Goal: Information Seeking & Learning: Understand process/instructions

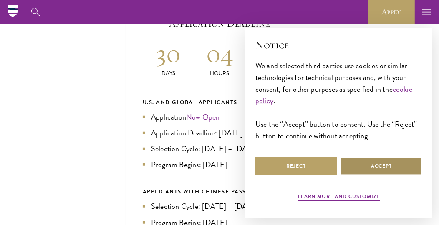
click at [373, 172] on button "Accept" at bounding box center [381, 166] width 82 height 19
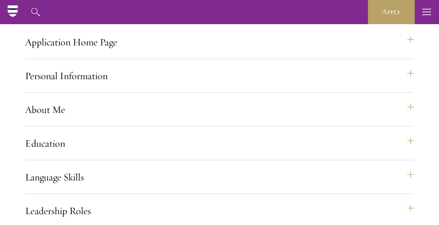
scroll to position [692, 0]
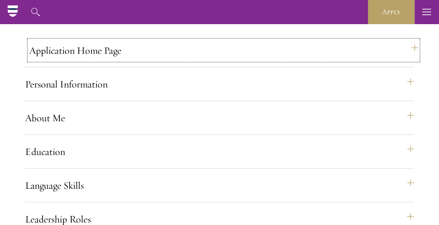
click at [165, 60] on button "Application Home Page" at bounding box center [223, 50] width 389 height 20
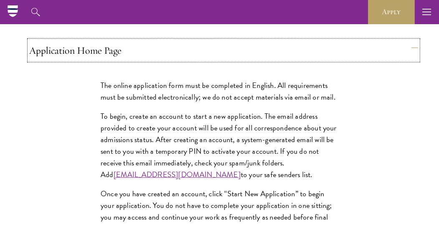
click at [189, 60] on button "Application Home Page" at bounding box center [223, 50] width 389 height 20
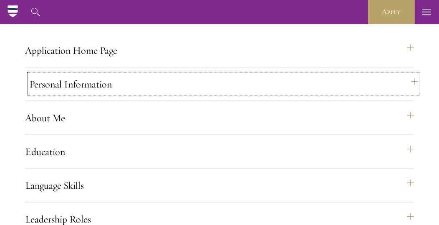
click at [192, 94] on button "Personal Information" at bounding box center [223, 84] width 389 height 20
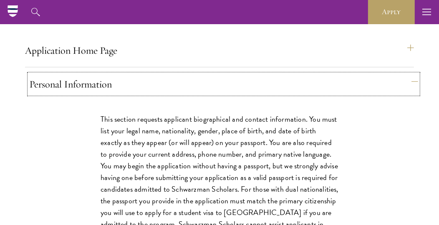
click at [199, 94] on button "Personal Information" at bounding box center [223, 84] width 389 height 20
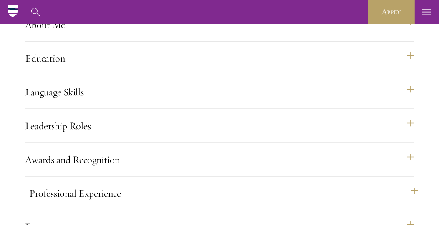
scroll to position [783, 0]
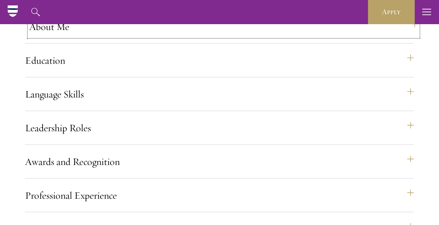
click at [148, 37] on button "About Me" at bounding box center [223, 27] width 389 height 20
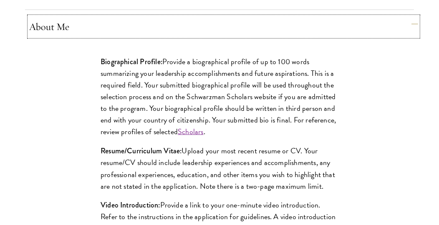
scroll to position [933, 0]
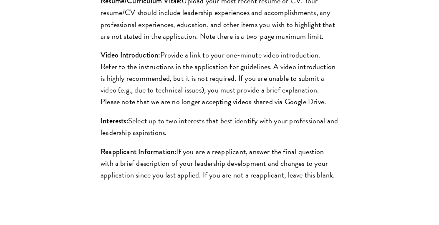
click at [219, 37] on p "Resume/Curriculum Vitae: Upload your most recent resume or CV. Your resume/CV s…" at bounding box center [220, 18] width 238 height 47
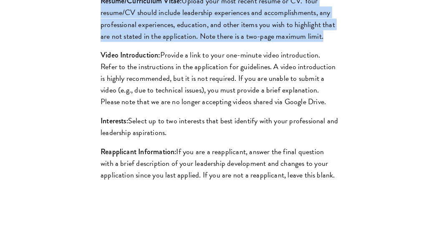
click at [219, 37] on p "Resume/Curriculum Vitae: Upload your most recent resume or CV. Your resume/CV s…" at bounding box center [220, 18] width 238 height 47
click at [220, 37] on p "Resume/Curriculum Vitae: Upload your most recent resume or CV. Your resume/CV s…" at bounding box center [220, 18] width 238 height 47
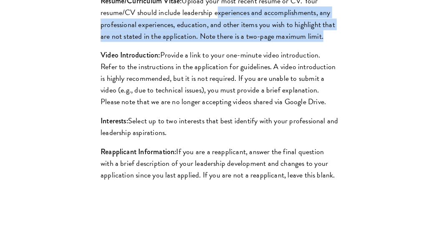
drag, startPoint x: 220, startPoint y: 37, endPoint x: 324, endPoint y: 64, distance: 107.3
click at [324, 42] on p "Resume/Curriculum Vitae: Upload your most recent resume or CV. Your resume/CV s…" at bounding box center [220, 18] width 238 height 47
drag, startPoint x: 324, startPoint y: 64, endPoint x: 228, endPoint y: 42, distance: 98.5
click at [228, 42] on p "Resume/Curriculum Vitae: Upload your most recent resume or CV. Your resume/CV s…" at bounding box center [220, 18] width 238 height 47
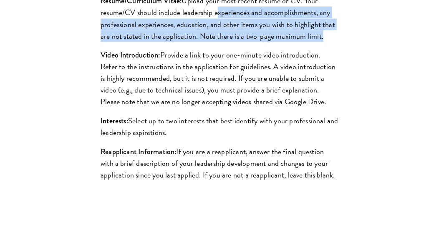
click at [228, 42] on p "Resume/Curriculum Vitae: Upload your most recent resume or CV. Your resume/CV s…" at bounding box center [220, 18] width 238 height 47
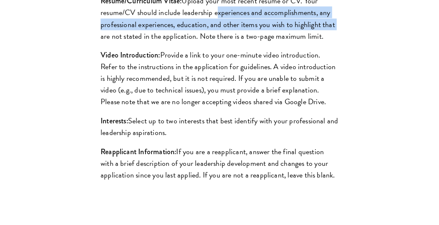
drag, startPoint x: 228, startPoint y: 42, endPoint x: 323, endPoint y: 53, distance: 96.2
click at [323, 42] on p "Resume/Curriculum Vitae: Upload your most recent resume or CV. Your resume/CV s…" at bounding box center [220, 18] width 238 height 47
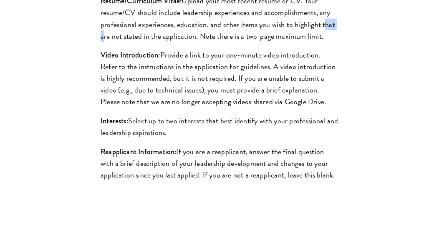
click at [323, 42] on p "Resume/Curriculum Vitae: Upload your most recent resume or CV. Your resume/CV s…" at bounding box center [220, 18] width 238 height 47
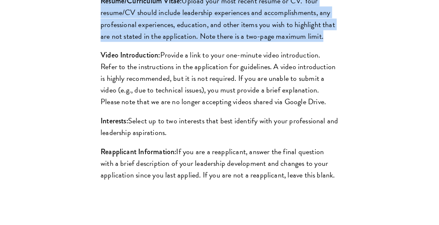
click at [323, 42] on p "Resume/Curriculum Vitae: Upload your most recent resume or CV. Your resume/CV s…" at bounding box center [220, 18] width 238 height 47
click at [293, 42] on p "Resume/Curriculum Vitae: Upload your most recent resume or CV. Your resume/CV s…" at bounding box center [220, 18] width 238 height 47
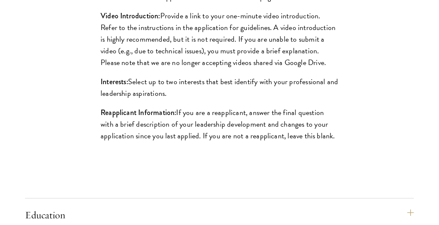
scroll to position [973, 0]
click at [209, 142] on p "Reapplicant Information: If you are a reapplicant, answer the final question wi…" at bounding box center [220, 124] width 238 height 35
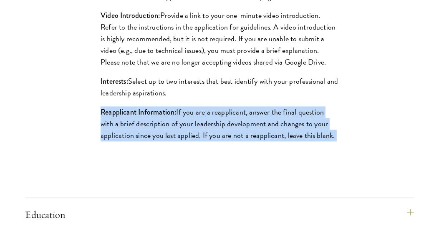
click at [209, 142] on p "Reapplicant Information: If you are a reapplicant, answer the final question wi…" at bounding box center [220, 124] width 238 height 35
click at [227, 142] on p "Reapplicant Information: If you are a reapplicant, answer the final question wi…" at bounding box center [220, 124] width 238 height 35
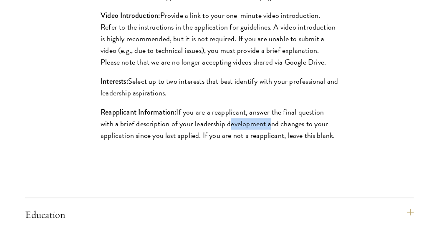
click at [227, 142] on p "Reapplicant Information: If you are a reapplicant, answer the final question wi…" at bounding box center [220, 124] width 238 height 35
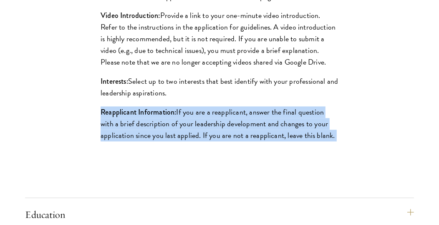
click at [227, 142] on p "Reapplicant Information: If you are a reapplicant, answer the final question wi…" at bounding box center [220, 124] width 238 height 35
click at [220, 142] on p "Reapplicant Information: If you are a reapplicant, answer the final question wi…" at bounding box center [220, 124] width 238 height 35
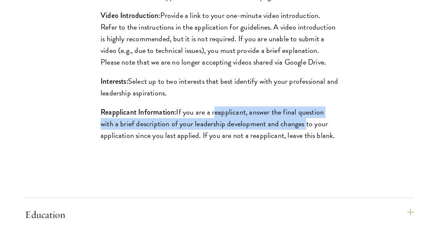
drag, startPoint x: 220, startPoint y: 142, endPoint x: 265, endPoint y: 152, distance: 46.1
click at [265, 142] on p "Reapplicant Information: If you are a reapplicant, answer the final question wi…" at bounding box center [220, 124] width 238 height 35
drag, startPoint x: 265, startPoint y: 152, endPoint x: 225, endPoint y: 140, distance: 41.8
click at [225, 140] on p "Reapplicant Information: If you are a reapplicant, answer the final question wi…" at bounding box center [220, 124] width 238 height 35
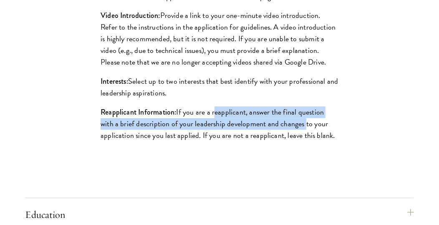
click at [225, 140] on p "Reapplicant Information: If you are a reapplicant, answer the final question wi…" at bounding box center [220, 124] width 238 height 35
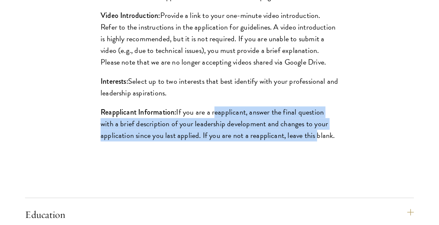
drag, startPoint x: 225, startPoint y: 140, endPoint x: 309, endPoint y: 165, distance: 87.5
click at [309, 142] on p "Reapplicant Information: If you are a reapplicant, answer the final question wi…" at bounding box center [220, 124] width 238 height 35
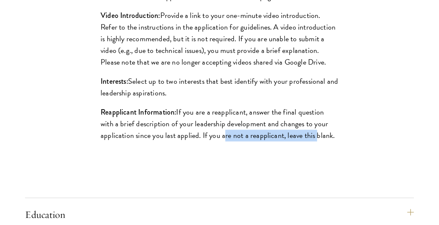
drag, startPoint x: 309, startPoint y: 165, endPoint x: 219, endPoint y: 155, distance: 89.8
click at [219, 142] on p "Reapplicant Information: If you are a reapplicant, answer the final question wi…" at bounding box center [220, 124] width 238 height 35
drag, startPoint x: 219, startPoint y: 155, endPoint x: 345, endPoint y: 167, distance: 125.7
click at [345, 163] on div "Biographical Profile: Provide a biographical profile of up to 100 words summari…" at bounding box center [220, 9] width 288 height 310
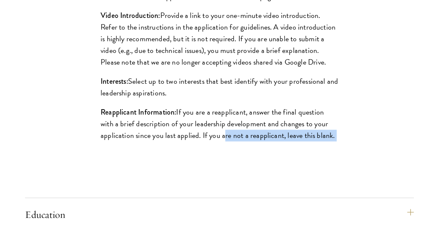
click at [345, 163] on div "Biographical Profile: Provide a biographical profile of up to 100 words summari…" at bounding box center [220, 9] width 288 height 310
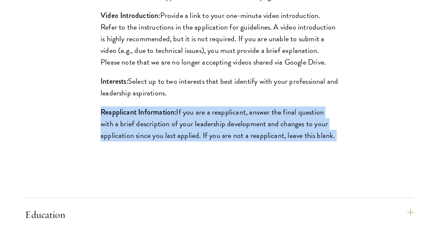
click at [345, 163] on div "Biographical Profile: Provide a biographical profile of up to 100 words summari…" at bounding box center [220, 9] width 288 height 310
click at [294, 142] on p "Reapplicant Information: If you are a reapplicant, answer the final question wi…" at bounding box center [220, 124] width 238 height 35
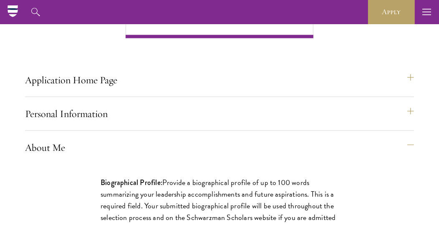
scroll to position [660, 0]
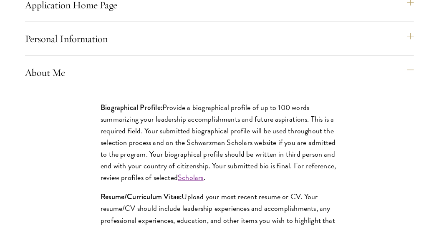
scroll to position [737, 0]
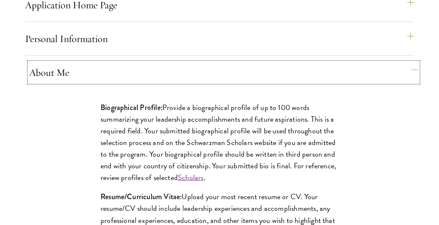
click at [266, 83] on button "About Me" at bounding box center [223, 73] width 389 height 20
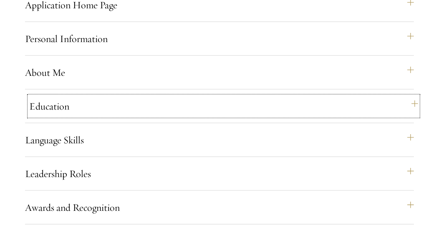
click at [259, 116] on button "Education" at bounding box center [223, 106] width 389 height 20
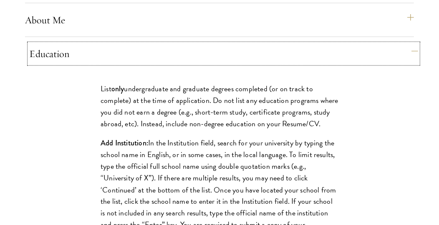
scroll to position [804, 0]
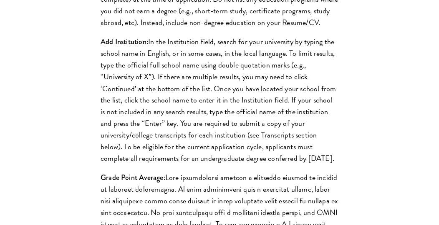
scroll to position [891, 0]
click at [244, 107] on p "Add Institution: In the Institution field, search for your university by typing…" at bounding box center [220, 99] width 238 height 129
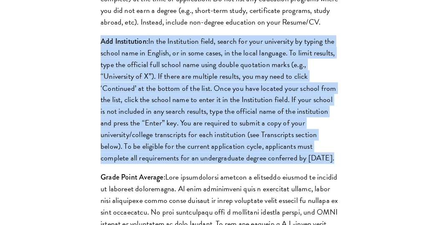
click at [244, 107] on p "Add Institution: In the Institution field, search for your university by typing…" at bounding box center [220, 99] width 238 height 129
click at [253, 112] on p "Add Institution: In the Institution field, search for your university by typing…" at bounding box center [220, 99] width 238 height 129
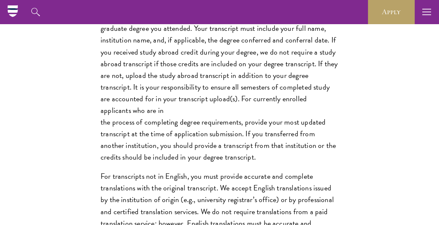
scroll to position [1235, 0]
click at [255, 91] on p "Transcripts: You are required to upload a transcript for each undergraduate and…" at bounding box center [220, 87] width 238 height 152
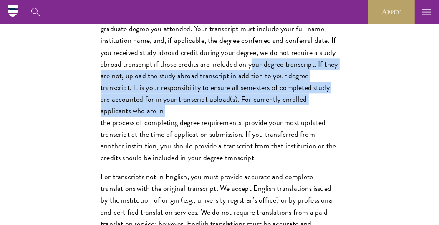
drag, startPoint x: 255, startPoint y: 91, endPoint x: 226, endPoint y: 141, distance: 57.2
click at [226, 141] on p "Transcripts: You are required to upload a transcript for each undergraduate and…" at bounding box center [220, 87] width 238 height 152
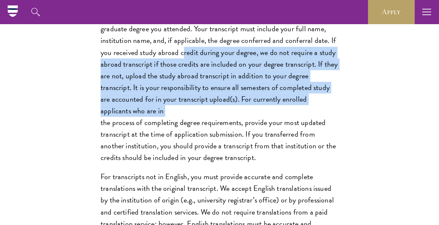
drag, startPoint x: 226, startPoint y: 141, endPoint x: 180, endPoint y: 80, distance: 76.3
click at [180, 80] on p "Transcripts: You are required to upload a transcript for each undergraduate and…" at bounding box center [220, 87] width 238 height 152
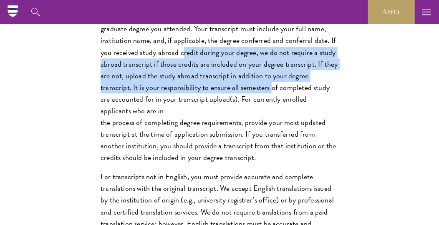
drag, startPoint x: 180, startPoint y: 80, endPoint x: 263, endPoint y: 116, distance: 91.1
click at [263, 116] on p "Transcripts: You are required to upload a transcript for each undergraduate and…" at bounding box center [220, 87] width 238 height 152
drag, startPoint x: 263, startPoint y: 116, endPoint x: 98, endPoint y: 78, distance: 169.2
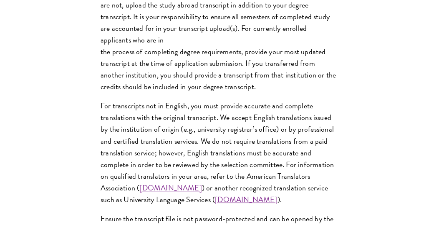
scroll to position [1306, 0]
click at [101, 80] on p "Transcripts: You are required to upload a transcript for each undergraduate and…" at bounding box center [220, 16] width 238 height 152
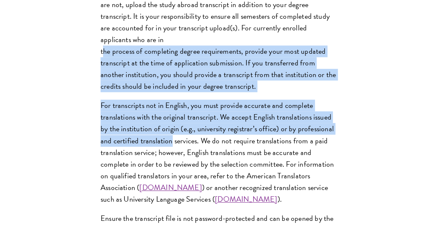
drag, startPoint x: 101, startPoint y: 80, endPoint x: 166, endPoint y: 165, distance: 106.9
click at [166, 165] on p "For transcripts not in English, you must provide accurate and complete translat…" at bounding box center [220, 153] width 238 height 106
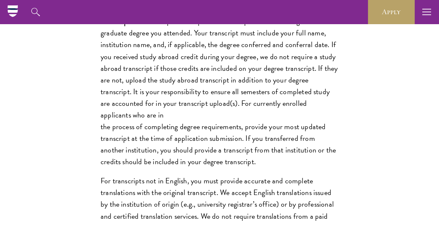
scroll to position [1217, 0]
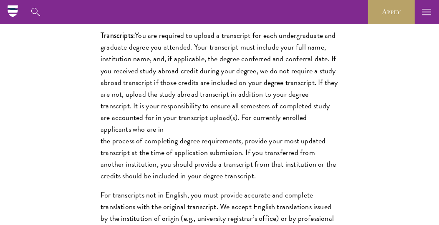
click at [206, 121] on p "Transcripts: You are required to upload a transcript for each undergraduate and…" at bounding box center [220, 106] width 238 height 152
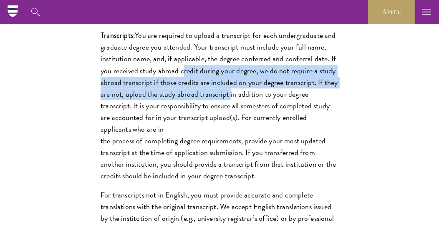
drag, startPoint x: 206, startPoint y: 121, endPoint x: 185, endPoint y: 99, distance: 31.3
click at [185, 99] on p "Transcripts: You are required to upload a transcript for each undergraduate and…" at bounding box center [220, 106] width 238 height 152
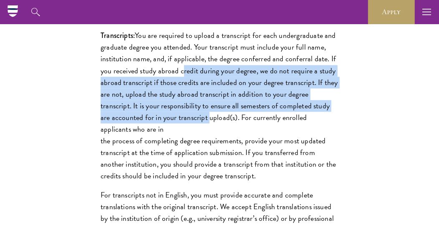
drag, startPoint x: 185, startPoint y: 99, endPoint x: 190, endPoint y: 138, distance: 39.2
click at [190, 138] on p "Transcripts: You are required to upload a transcript for each undergraduate and…" at bounding box center [220, 106] width 238 height 152
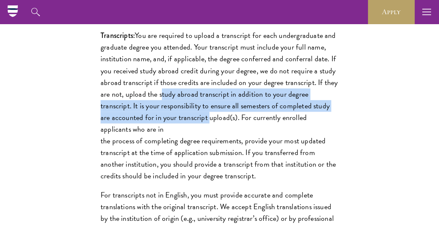
drag, startPoint x: 190, startPoint y: 138, endPoint x: 171, endPoint y: 122, distance: 24.3
click at [171, 122] on p "Transcripts: You are required to upload a transcript for each undergraduate and…" at bounding box center [220, 106] width 238 height 152
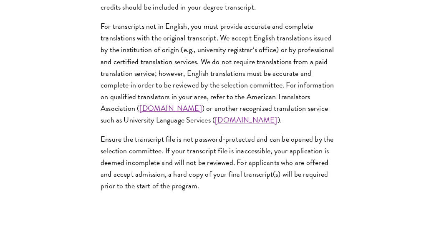
scroll to position [1430, 0]
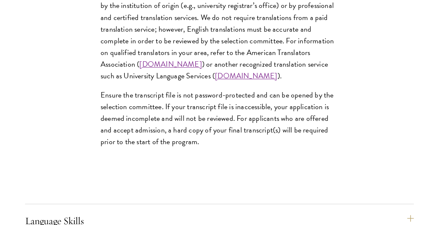
click at [150, 128] on p "Ensure the transcript file is not password-protected and can be opened by the s…" at bounding box center [220, 118] width 238 height 58
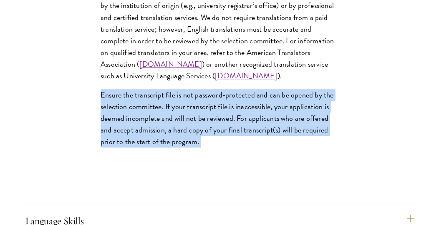
click at [150, 128] on p "Ensure the transcript file is not password-protected and can be opened by the s…" at bounding box center [220, 118] width 238 height 58
click at [160, 136] on p "Ensure the transcript file is not password-protected and can be opened by the s…" at bounding box center [220, 118] width 238 height 58
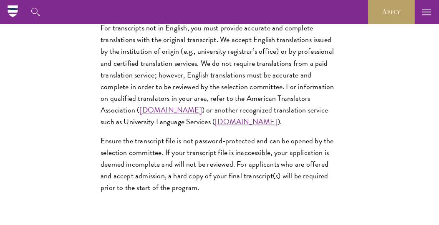
scroll to position [1375, 0]
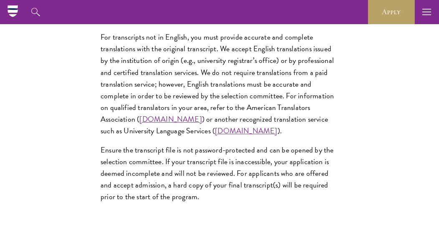
click at [209, 85] on p "For transcripts not in English, you must provide accurate and complete translat…" at bounding box center [220, 84] width 238 height 106
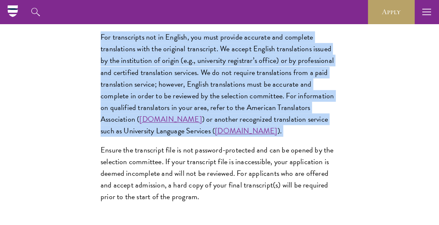
click at [209, 85] on p "For transcripts not in English, you must provide accurate and complete translat…" at bounding box center [220, 84] width 238 height 106
click at [178, 98] on p "For transcripts not in English, you must provide accurate and complete translat…" at bounding box center [220, 84] width 238 height 106
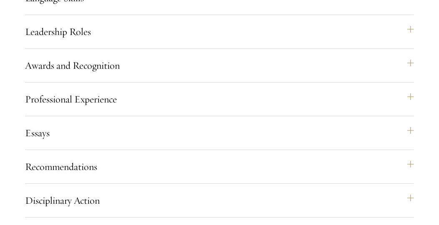
scroll to position [1759, 0]
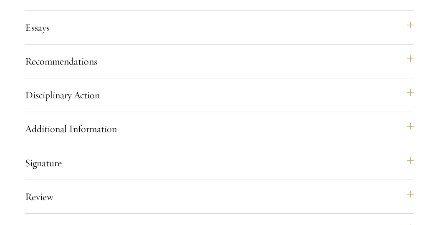
click at [85, 112] on div "Disciplinary Action Answer all four questions. Indicate any academic or crimina…" at bounding box center [219, 98] width 389 height 27
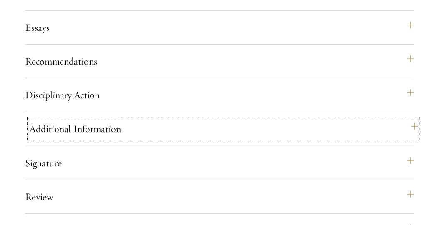
click at [100, 139] on button "Additional Information" at bounding box center [223, 129] width 389 height 20
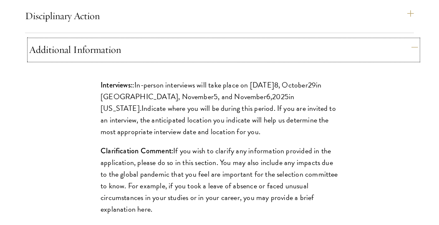
scroll to position [1072, 0]
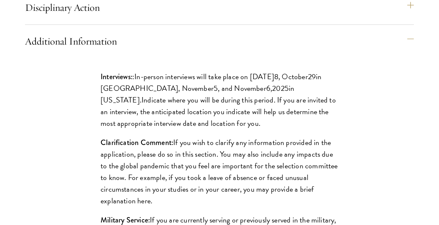
click at [140, 129] on p "Interviews: : In-person interviews will take place on [DATE] 8 , [DATE] in [GEO…" at bounding box center [220, 100] width 238 height 58
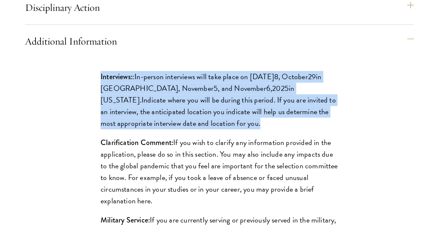
click at [140, 129] on p "Interviews: : In-person interviews will take place on [DATE] 8 , [DATE] in [GEO…" at bounding box center [220, 100] width 238 height 58
click at [147, 129] on p "Interviews: : In-person interviews will take place on [DATE] 8 , [DATE] in [GEO…" at bounding box center [220, 100] width 238 height 58
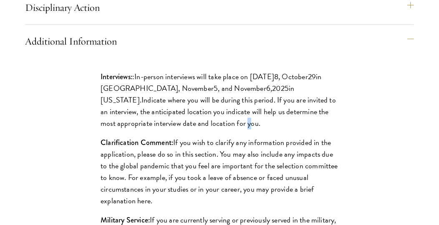
click at [147, 129] on p "Interviews: : In-person interviews will take place on [DATE] 8 , [DATE] in [GEO…" at bounding box center [220, 100] width 238 height 58
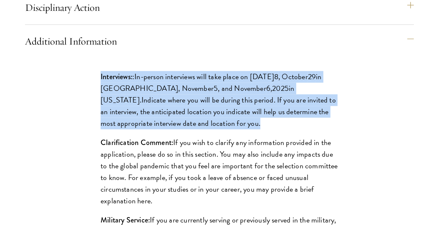
click at [147, 129] on p "Interviews: : In-person interviews will take place on [DATE] 8 , [DATE] in [GEO…" at bounding box center [220, 100] width 238 height 58
click at [152, 129] on p "Interviews: : In-person interviews will take place on [DATE] 8 , [DATE] in [GEO…" at bounding box center [220, 100] width 238 height 58
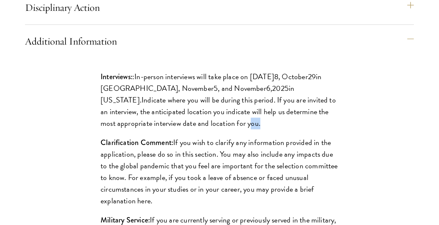
click at [152, 129] on p "Interviews: : In-person interviews will take place on [DATE] 8 , [DATE] in [GEO…" at bounding box center [220, 100] width 238 height 58
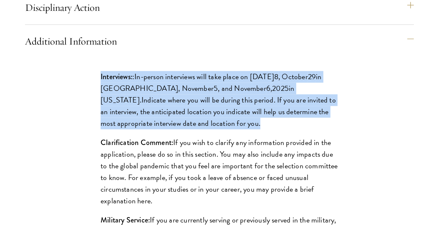
click at [152, 129] on p "Interviews: : In-person interviews will take place on [DATE] 8 , [DATE] in [GEO…" at bounding box center [220, 100] width 238 height 58
click at [176, 129] on p "Interviews: : In-person interviews will take place on [DATE] 8 , [DATE] in [GEO…" at bounding box center [220, 100] width 238 height 58
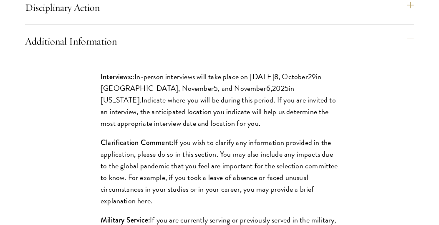
click at [243, 82] on span "In-person interviews will take place on [DATE]" at bounding box center [204, 76] width 140 height 11
click at [200, 124] on p "Interviews: : In-person interviews will take place on [DATE] 8 , [DATE] in [GEO…" at bounding box center [220, 100] width 238 height 58
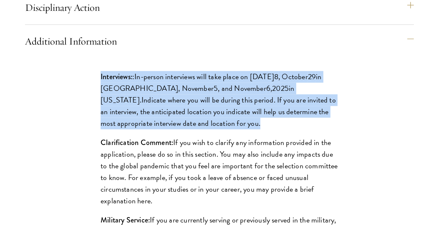
click at [200, 124] on p "Interviews: : In-person interviews will take place on [DATE] 8 , [DATE] in [GEO…" at bounding box center [220, 100] width 238 height 58
click at [164, 129] on p "Interviews: : In-person interviews will take place on [DATE] 8 , [DATE] in [GEO…" at bounding box center [220, 100] width 238 height 58
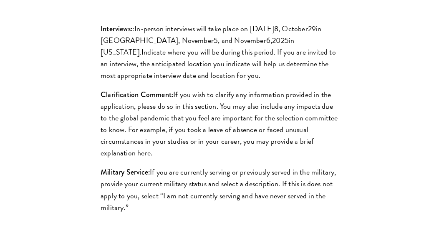
scroll to position [1130, 0]
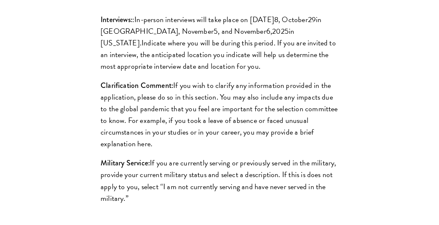
click at [184, 119] on p "Clarification Comment: If you wish to clarify any information provided in the a…" at bounding box center [220, 115] width 238 height 70
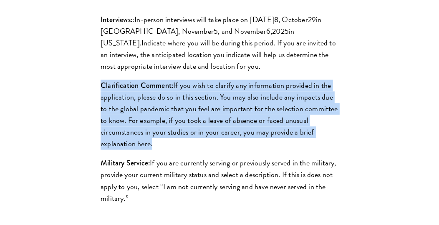
click at [184, 119] on p "Clarification Comment: If you wish to clarify any information provided in the a…" at bounding box center [220, 115] width 238 height 70
click at [161, 126] on p "Clarification Comment: If you wish to clarify any information provided in the a…" at bounding box center [220, 115] width 238 height 70
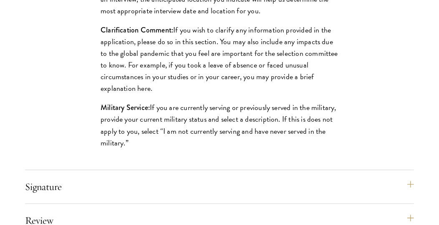
scroll to position [1185, 0]
click at [194, 68] on p "Clarification Comment: If you wish to clarify any information provided in the a…" at bounding box center [220, 59] width 238 height 70
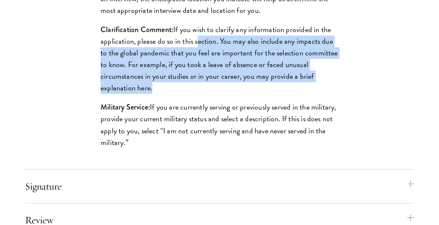
drag, startPoint x: 194, startPoint y: 68, endPoint x: 192, endPoint y: 116, distance: 48.0
click at [192, 94] on p "Clarification Comment: If you wish to clarify any information provided in the a…" at bounding box center [220, 59] width 238 height 70
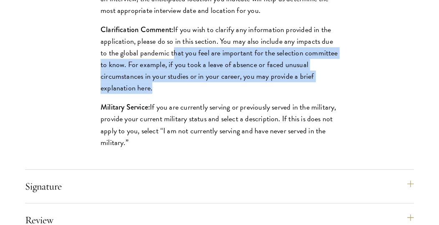
drag, startPoint x: 192, startPoint y: 116, endPoint x: 181, endPoint y: 67, distance: 50.9
click at [181, 67] on p "Clarification Comment: If you wish to clarify any information provided in the a…" at bounding box center [220, 59] width 238 height 70
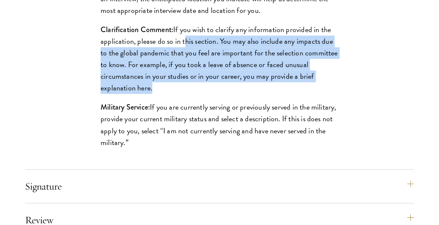
click at [181, 67] on p "Clarification Comment: If you wish to clarify any information provided in the a…" at bounding box center [220, 59] width 238 height 70
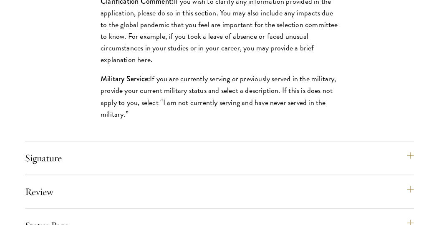
scroll to position [1233, 0]
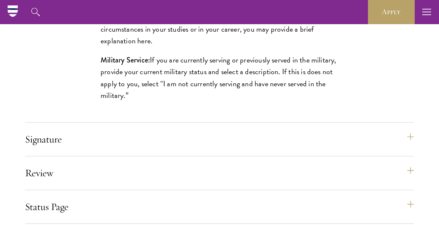
click at [133, 149] on button "Signature" at bounding box center [223, 139] width 389 height 20
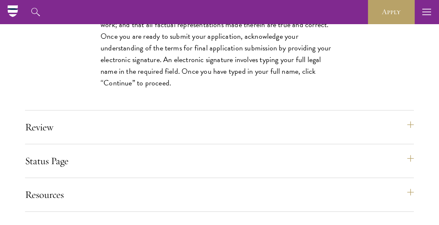
scroll to position [1083, 0]
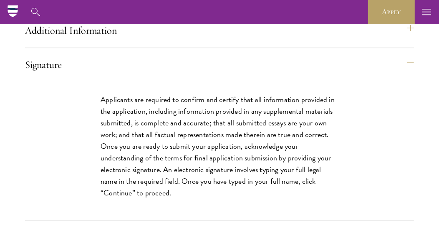
click at [162, 145] on p "Applicants are required to confirm and certify that all information provided in…" at bounding box center [220, 147] width 238 height 106
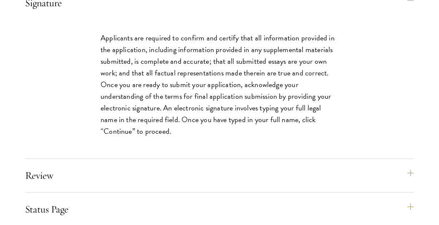
scroll to position [1154, 0]
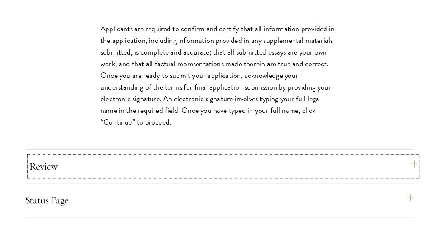
click at [160, 176] on button "Review" at bounding box center [223, 166] width 389 height 20
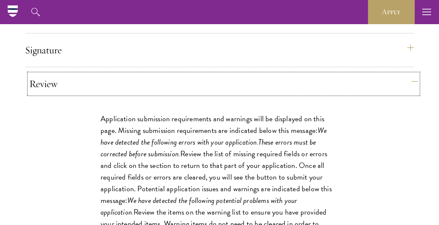
scroll to position [1095, 0]
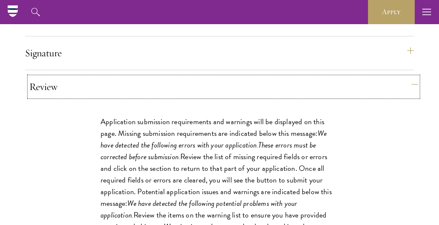
click at [185, 97] on button "Review" at bounding box center [223, 87] width 389 height 20
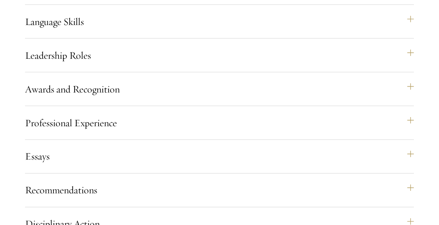
scroll to position [856, 0]
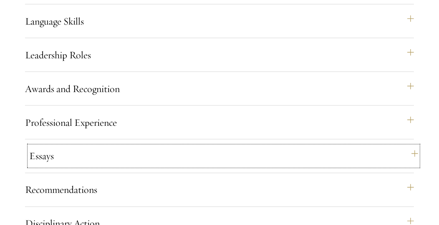
click at [162, 166] on button "Essays" at bounding box center [223, 156] width 389 height 20
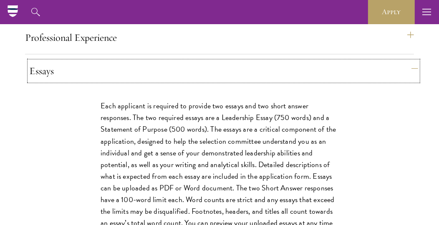
scroll to position [847, 0]
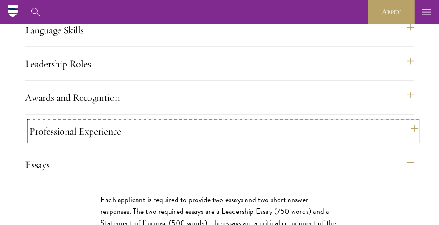
click at [151, 141] on button "Professional Experience" at bounding box center [223, 131] width 389 height 20
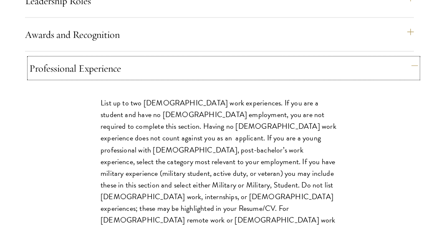
scroll to position [916, 0]
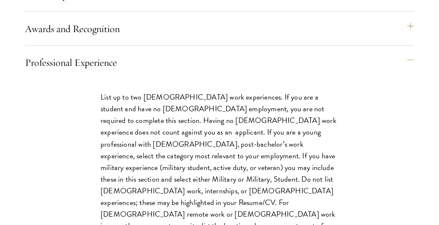
click at [164, 125] on p "List up to two [DEMOGRAPHIC_DATA] work experiences. If you are a student and ha…" at bounding box center [220, 185] width 238 height 187
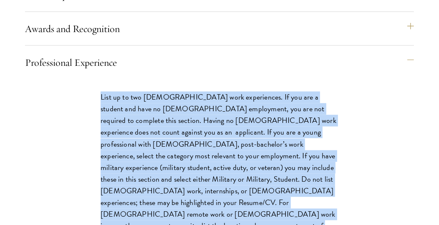
click at [164, 125] on p "List up to two [DEMOGRAPHIC_DATA] work experiences. If you are a student and ha…" at bounding box center [220, 185] width 238 height 187
click at [153, 156] on p "List up to two [DEMOGRAPHIC_DATA] work experiences. If you are a student and ha…" at bounding box center [220, 185] width 238 height 187
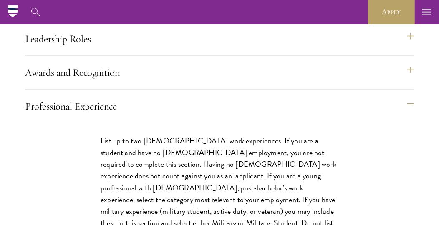
scroll to position [872, 0]
click at [142, 144] on div "Professional Experience" at bounding box center [219, 209] width 389 height 224
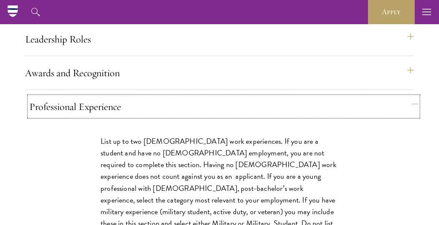
click at [138, 117] on button "Professional Experience" at bounding box center [223, 107] width 389 height 20
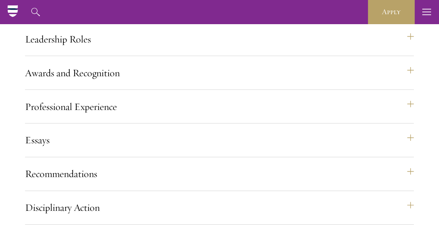
click at [138, 90] on div "Awards and Recognition This section is an opportunity to showcase up to five aw…" at bounding box center [219, 76] width 389 height 27
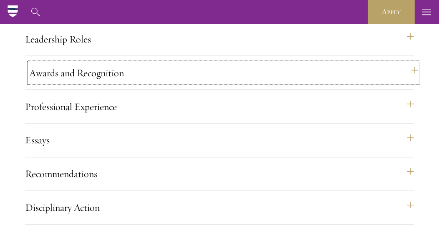
click at [133, 83] on button "Awards and Recognition" at bounding box center [223, 73] width 389 height 20
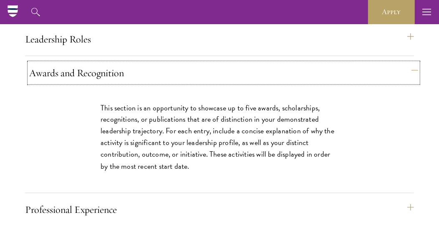
click at [162, 83] on button "Awards and Recognition" at bounding box center [223, 73] width 389 height 20
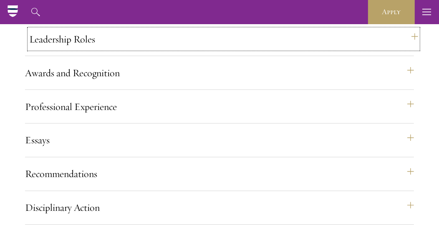
click at [133, 49] on button "Leadership Roles" at bounding box center [223, 39] width 389 height 20
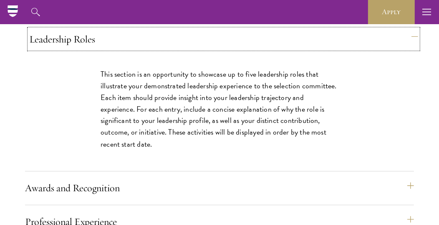
click at [154, 49] on button "Leadership Roles" at bounding box center [223, 39] width 389 height 20
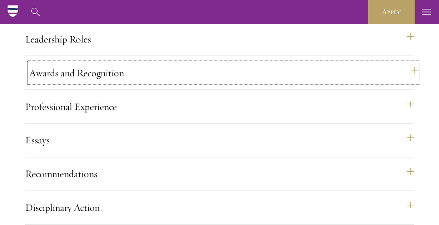
click at [155, 83] on button "Awards and Recognition" at bounding box center [223, 73] width 389 height 20
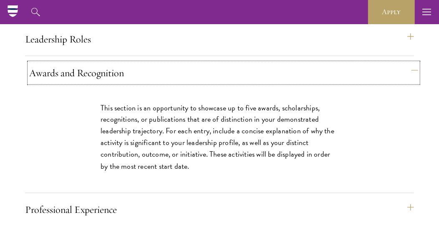
click at [155, 83] on button "Awards and Recognition" at bounding box center [223, 73] width 389 height 20
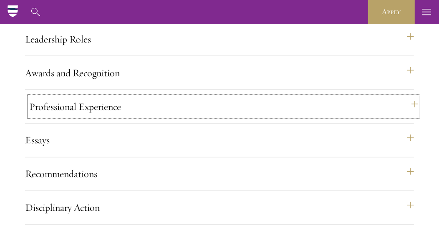
click at [113, 117] on button "Professional Experience" at bounding box center [223, 107] width 389 height 20
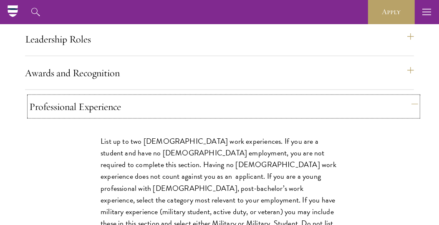
click at [130, 117] on button "Professional Experience" at bounding box center [223, 107] width 389 height 20
